Goal: Entertainment & Leisure: Browse casually

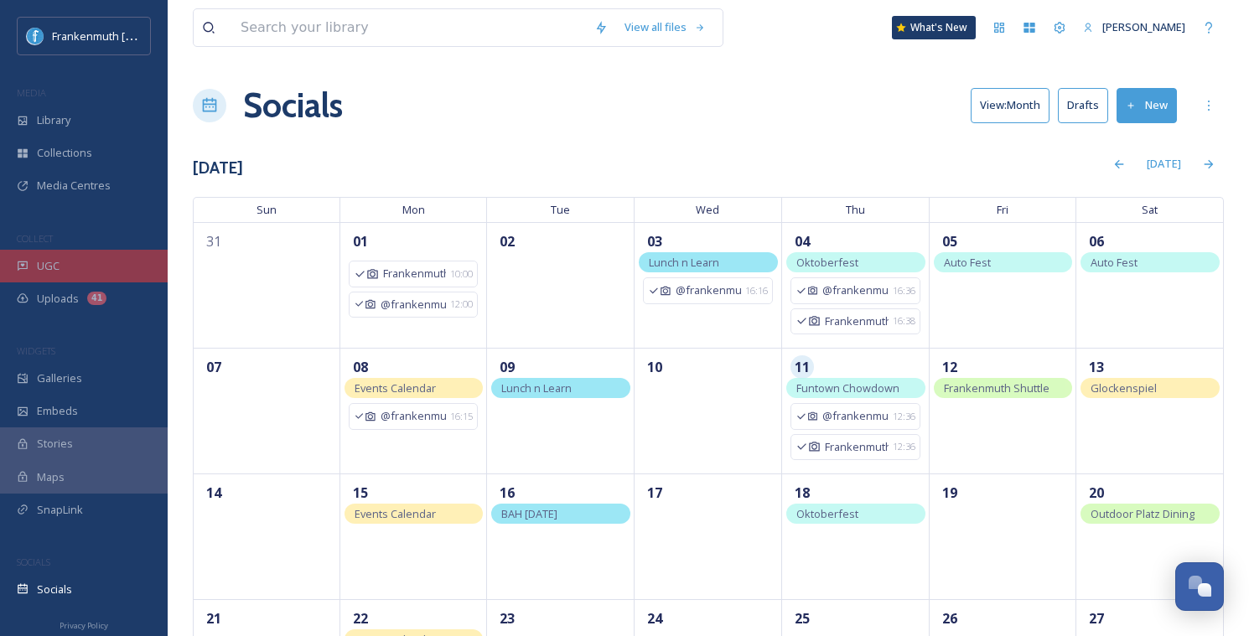
click at [106, 279] on div "UGC" at bounding box center [84, 266] width 168 height 33
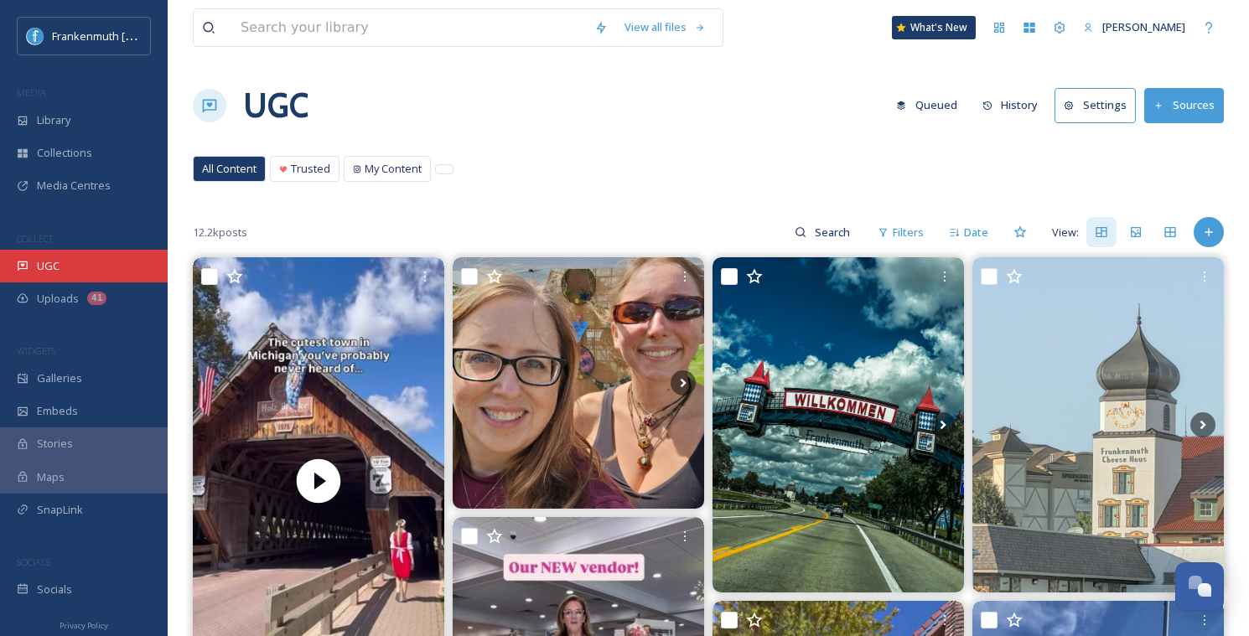
click at [56, 273] on div "UGC" at bounding box center [84, 266] width 168 height 33
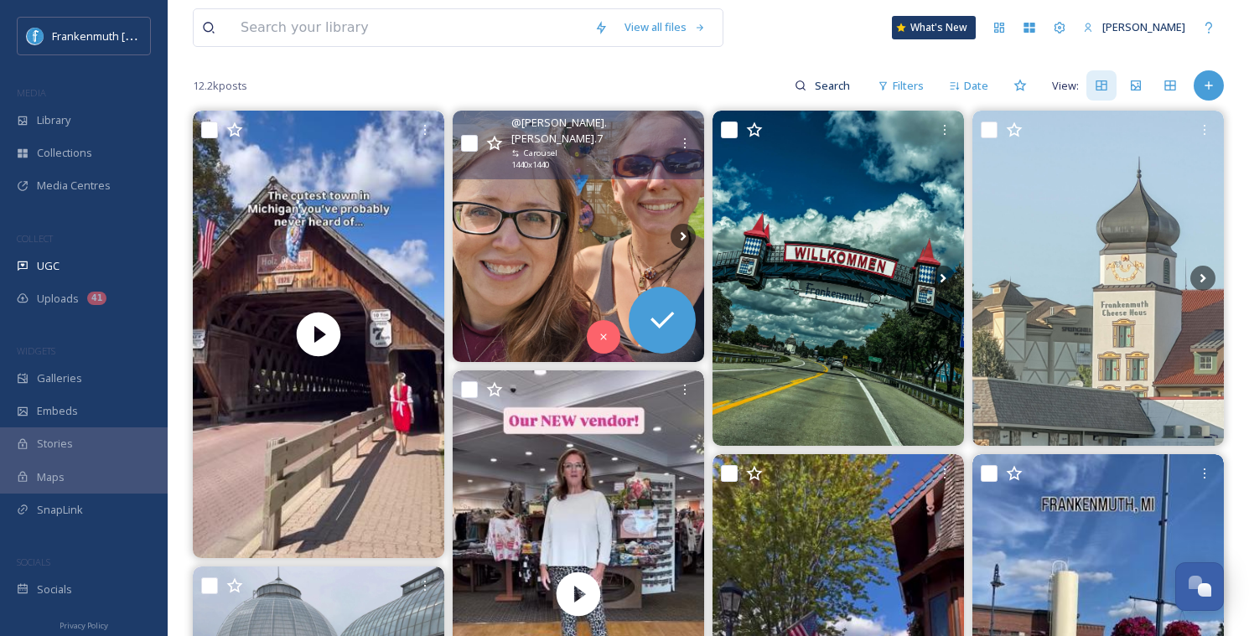
scroll to position [292, 0]
